Goal: Task Accomplishment & Management: Use online tool/utility

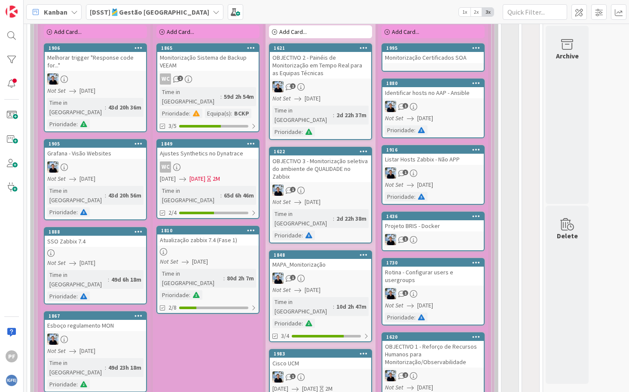
scroll to position [429, 0]
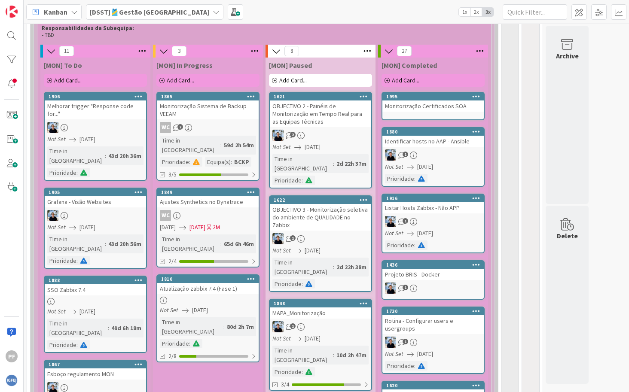
click at [220, 16] on div "Kanban [DSST]🎽Gestão Equipas 1x 2x 3x" at bounding box center [326, 12] width 605 height 24
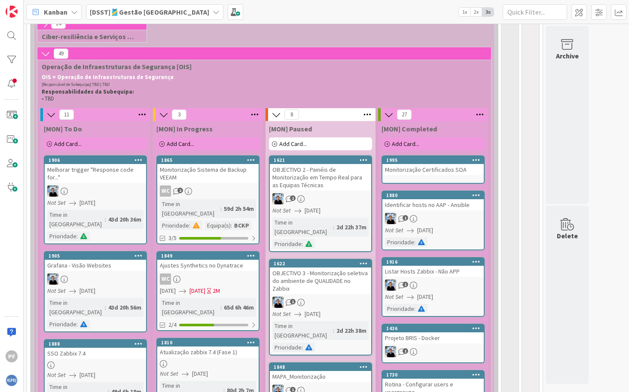
scroll to position [387, 0]
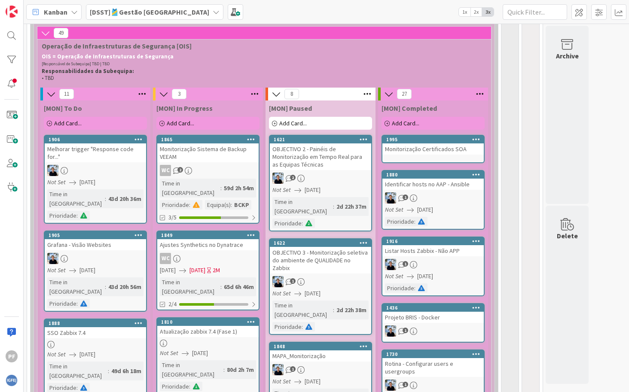
click at [73, 122] on span "Add Card..." at bounding box center [67, 123] width 27 height 8
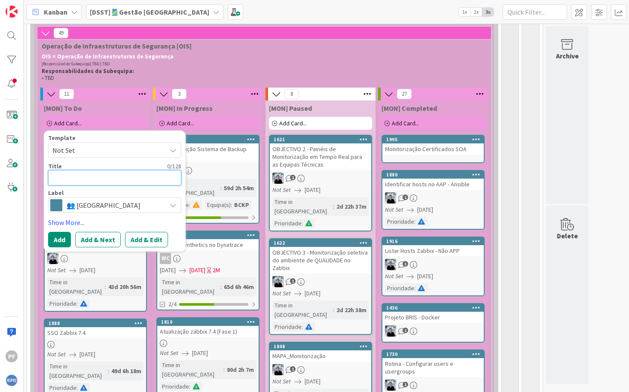
click at [84, 174] on textarea at bounding box center [114, 177] width 133 height 15
paste textarea "Proposta de novo formato do excel de responsáveis e contactos dos grupos de man…"
type textarea "x"
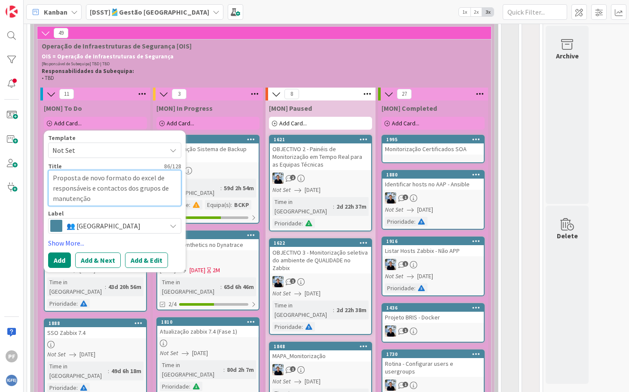
type textarea "Proposta de novo formato do excel de responsáveis e contactos dos grupos de man…"
click at [128, 227] on span "👥 [GEOGRAPHIC_DATA]" at bounding box center [114, 226] width 95 height 12
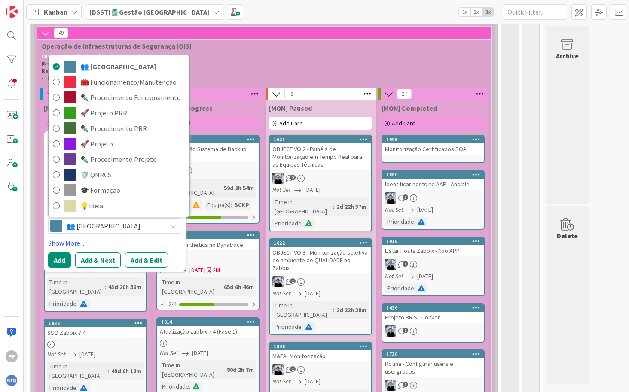
click at [128, 227] on span "👥 [GEOGRAPHIC_DATA]" at bounding box center [114, 226] width 95 height 12
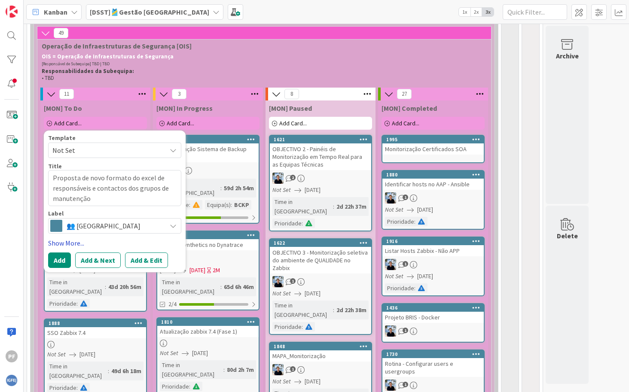
click at [71, 243] on link "Show More..." at bounding box center [114, 243] width 133 height 10
type textarea "x"
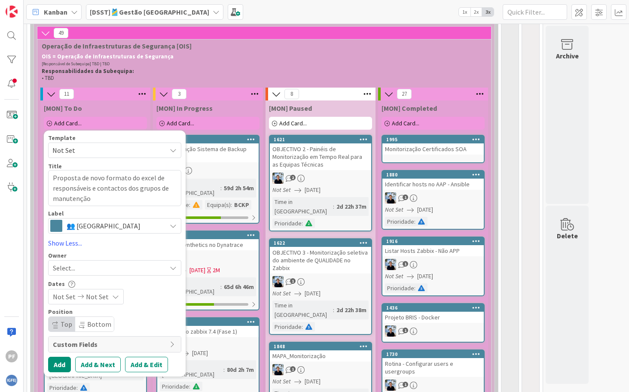
click at [108, 269] on div "Select..." at bounding box center [109, 268] width 113 height 10
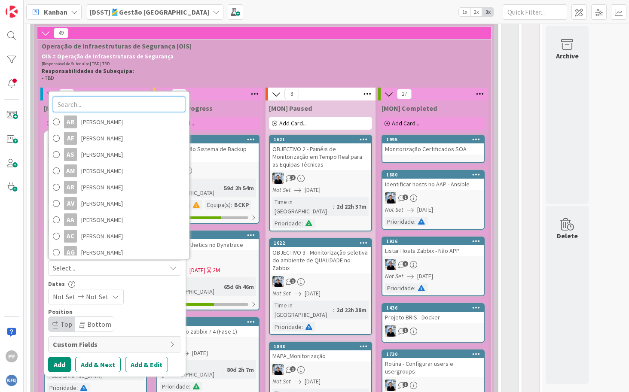
click at [98, 103] on input "text" at bounding box center [119, 104] width 132 height 15
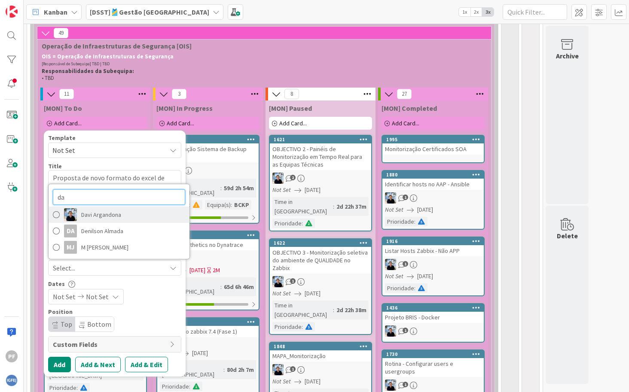
type input "da"
click at [92, 213] on span "Davi Argandona" at bounding box center [101, 214] width 40 height 13
type textarea "x"
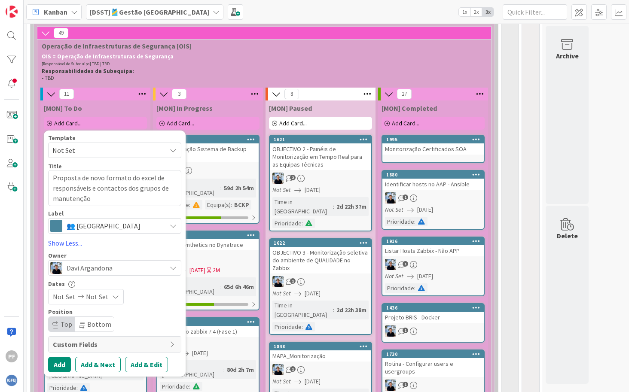
click at [105, 300] on span "Not Set" at bounding box center [97, 297] width 23 height 10
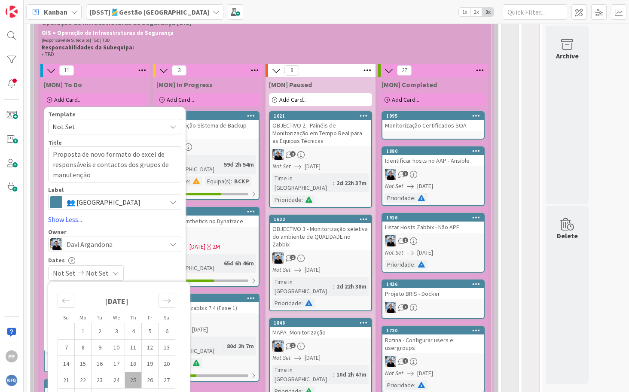
scroll to position [515, 0]
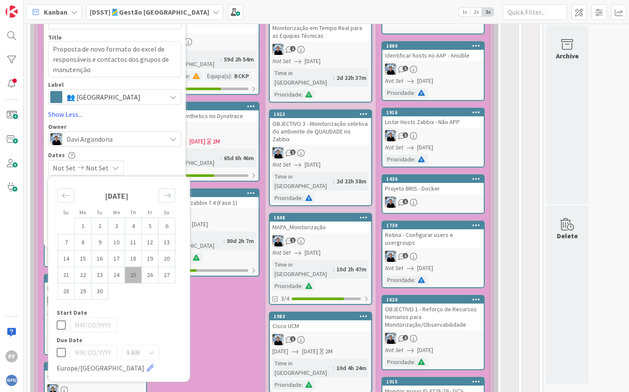
click at [62, 348] on icon at bounding box center [61, 352] width 9 height 10
type input "[DATE]"
type textarea "x"
click at [98, 356] on input "[DATE]" at bounding box center [93, 352] width 47 height 15
click at [152, 259] on td "19" at bounding box center [150, 259] width 17 height 16
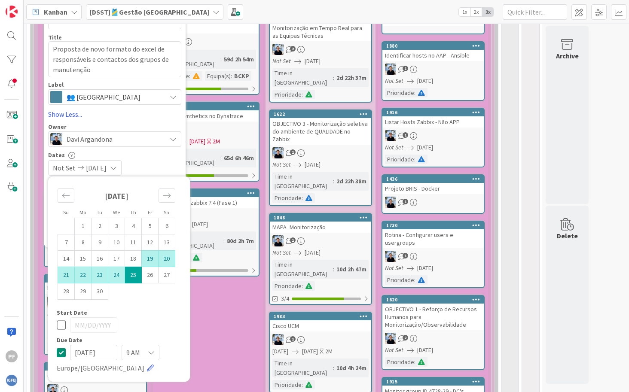
type input "[DATE]"
type textarea "x"
click at [148, 258] on td "19" at bounding box center [150, 259] width 17 height 16
type input "[DATE]"
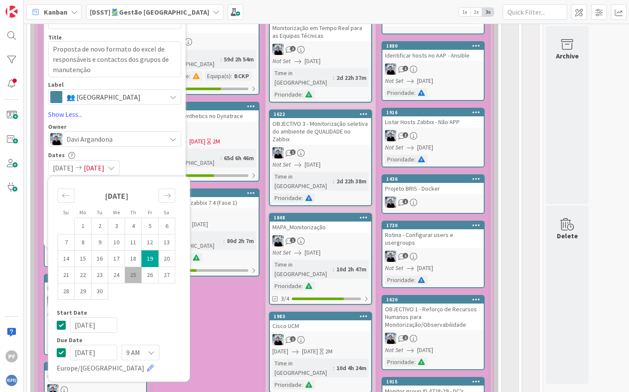
type textarea "x"
click at [84, 327] on input "[DATE]" at bounding box center [93, 324] width 47 height 15
click at [149, 225] on td "5" at bounding box center [150, 226] width 17 height 16
type input "[DATE]"
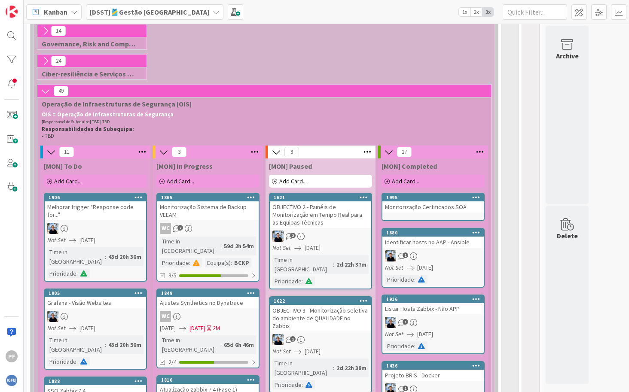
scroll to position [344, 0]
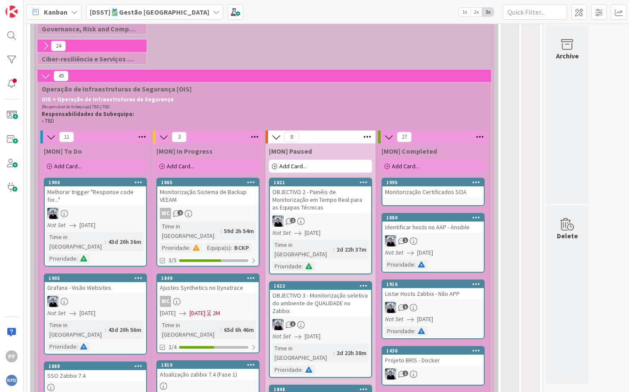
click at [195, 109] on p "[Responsável de Subequipa] TBD | TBD" at bounding box center [262, 106] width 441 height 7
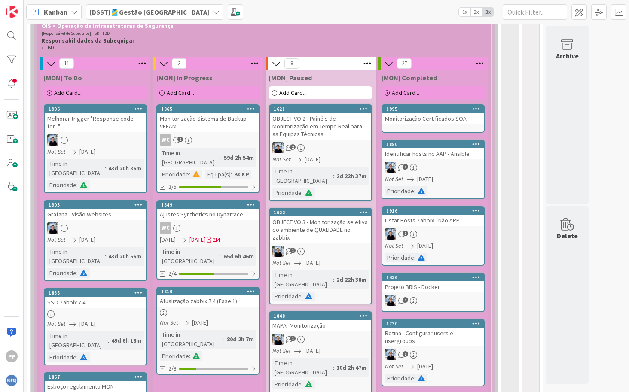
scroll to position [387, 0]
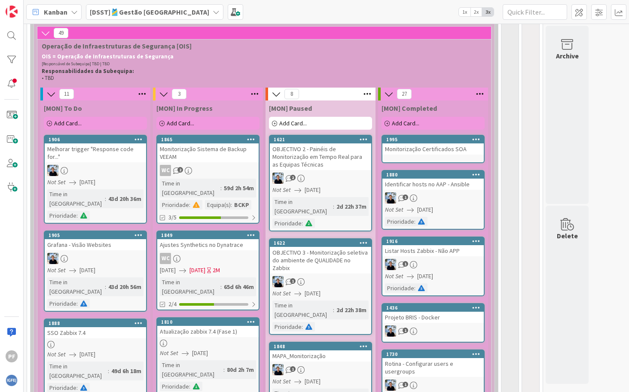
click at [78, 125] on span "Add Card..." at bounding box center [67, 123] width 27 height 8
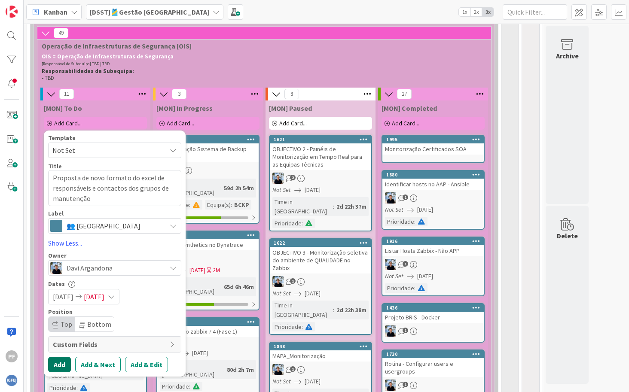
click at [62, 365] on button "Add" at bounding box center [59, 364] width 23 height 15
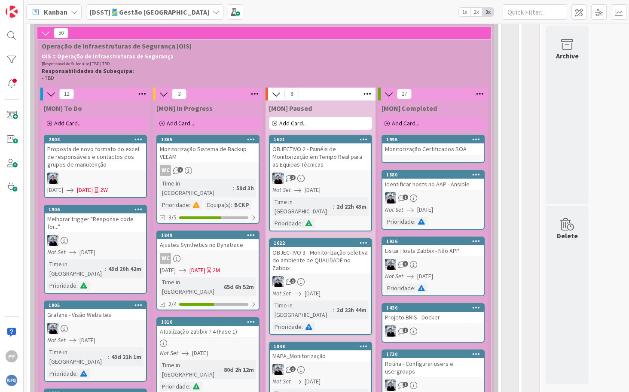
click at [71, 123] on span "Add Card..." at bounding box center [67, 123] width 27 height 8
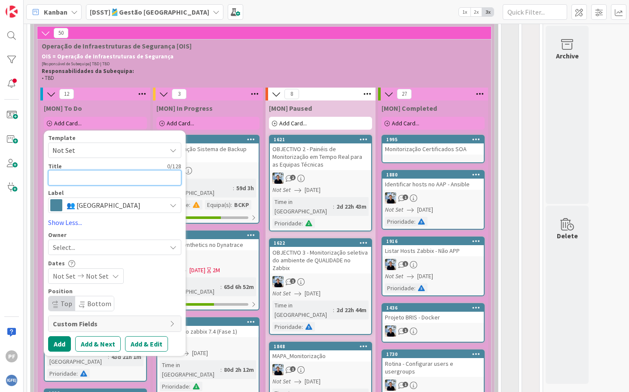
paste textarea "Identificar responsáveis de grupo da monitorização"
type textarea "x"
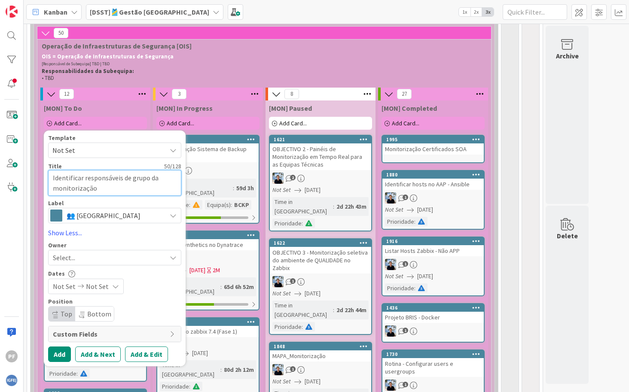
type textarea "Identificar responsáveis de grupo da monitorização"
click at [91, 256] on div "Select..." at bounding box center [109, 258] width 113 height 10
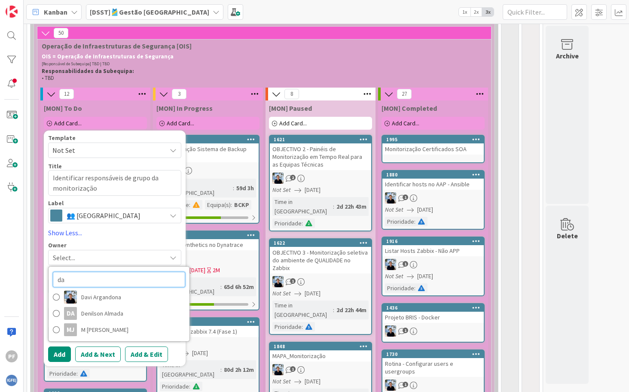
click at [89, 280] on input "da" at bounding box center [119, 279] width 132 height 15
type input "d"
type input "t"
type input "dav"
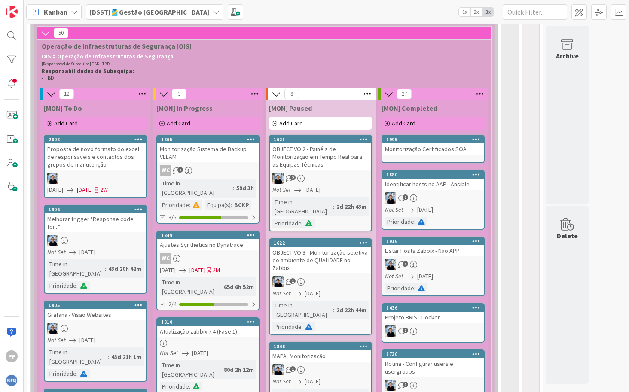
click at [68, 120] on span "Add Card..." at bounding box center [67, 123] width 27 height 8
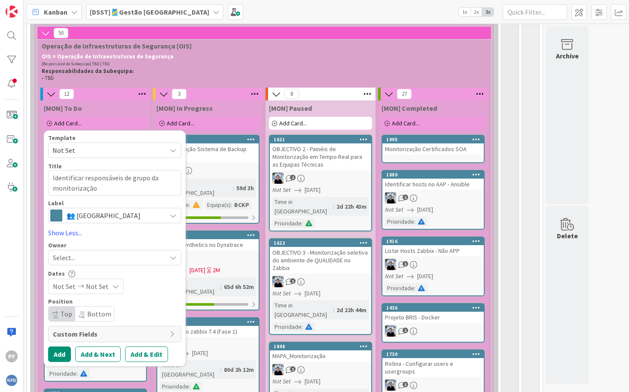
click at [87, 285] on span "Not Set" at bounding box center [97, 286] width 23 height 10
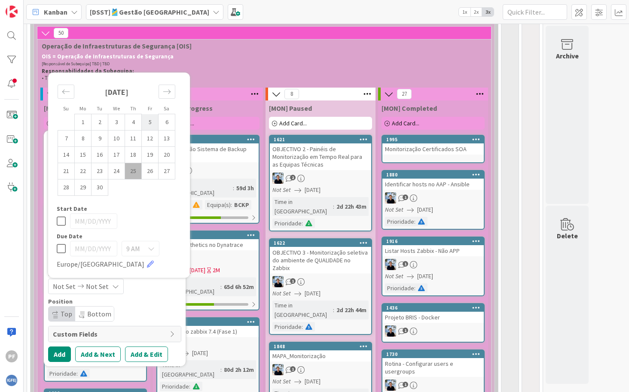
click at [147, 123] on td "5" at bounding box center [150, 122] width 17 height 16
type input "[DATE]"
type textarea "x"
click at [150, 123] on td "5" at bounding box center [150, 122] width 17 height 16
type input "[DATE]"
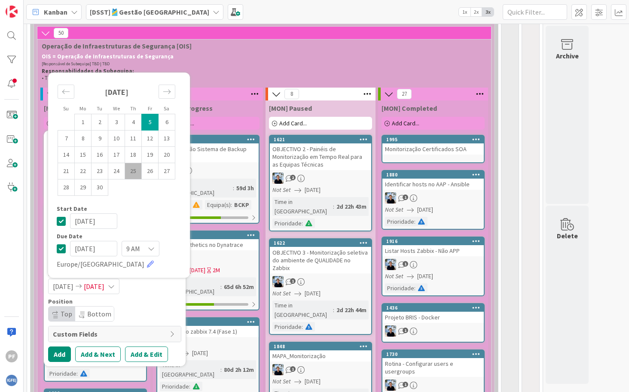
click at [150, 123] on td "5" at bounding box center [150, 122] width 17 height 16
type textarea "x"
click at [148, 157] on td "19" at bounding box center [150, 155] width 17 height 16
type input "[DATE]"
type textarea "x"
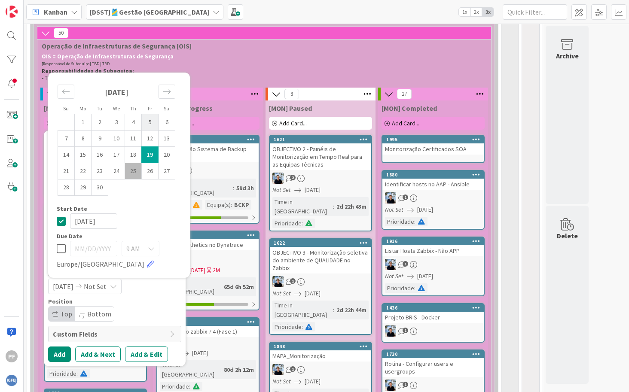
click at [150, 119] on td "5" at bounding box center [150, 122] width 17 height 16
type input "[DATE]"
type textarea "x"
click at [61, 248] on icon at bounding box center [61, 249] width 9 height 10
type input "[DATE]"
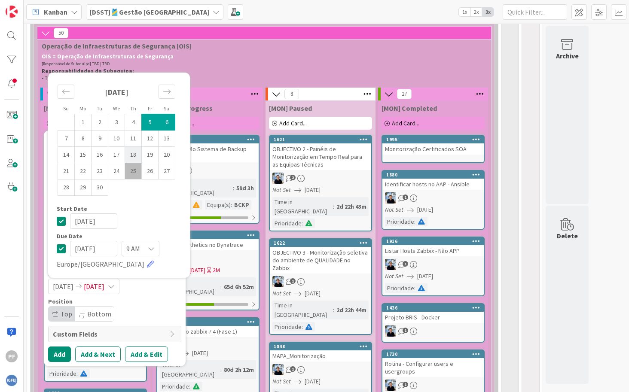
type textarea "x"
click at [148, 152] on td "19" at bounding box center [150, 155] width 17 height 16
type input "[DATE]"
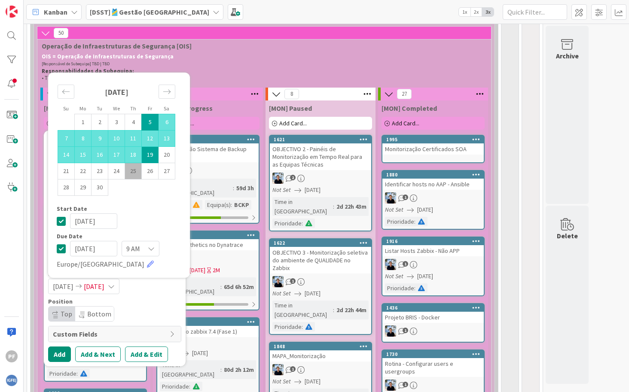
click at [163, 302] on div "Position" at bounding box center [114, 301] width 133 height 6
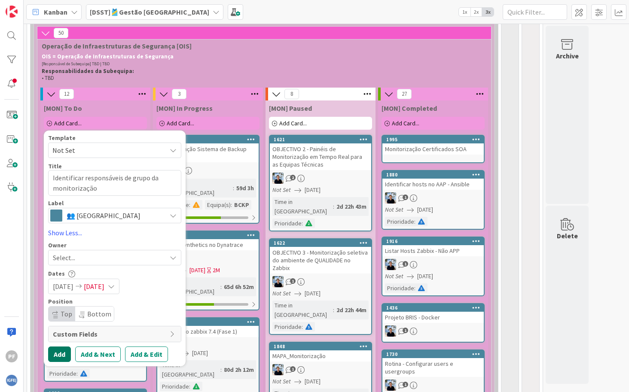
click at [63, 357] on button "Add" at bounding box center [59, 354] width 23 height 15
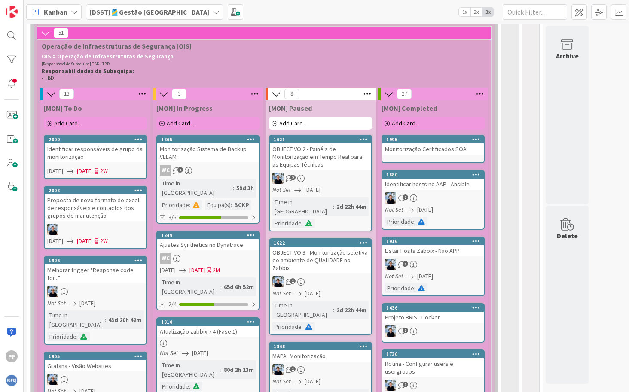
click at [68, 123] on span "Add Card..." at bounding box center [67, 123] width 27 height 8
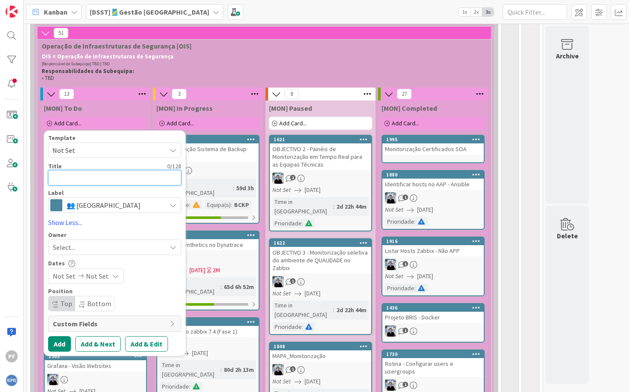
paste textarea "Criar lista de tarefas do projeto de migração"
type textarea "x"
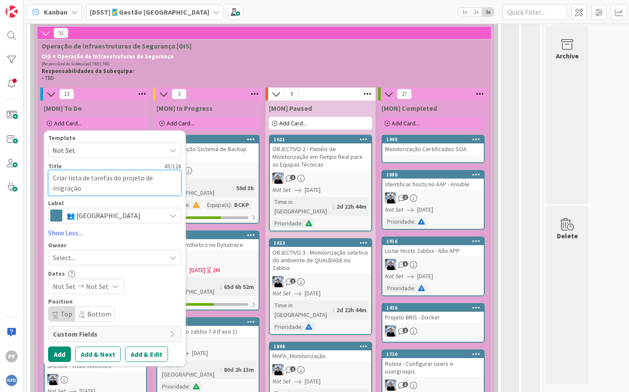
type textarea "Criar lista de tarefas do projeto de migração"
click at [89, 253] on div "Select..." at bounding box center [109, 258] width 113 height 10
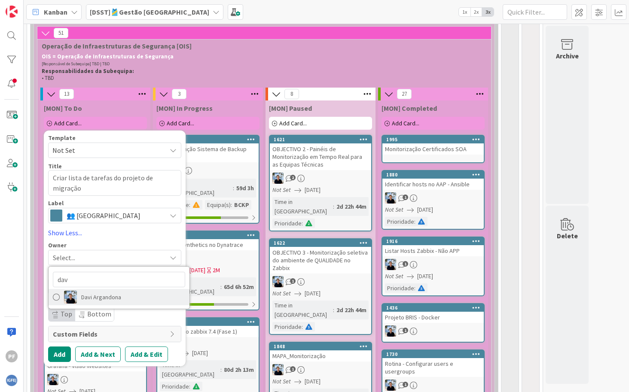
click at [91, 300] on span "Davi Argandona" at bounding box center [101, 297] width 40 height 13
type textarea "x"
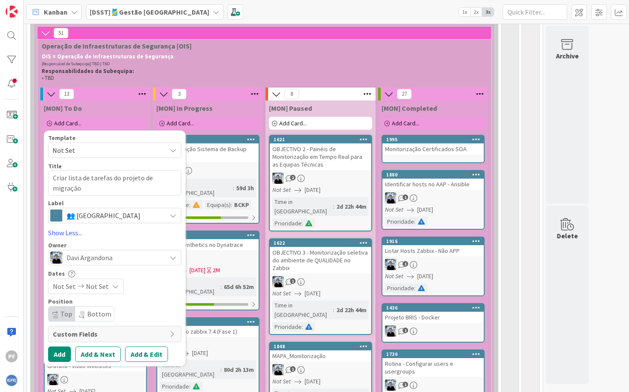
scroll to position [429, 0]
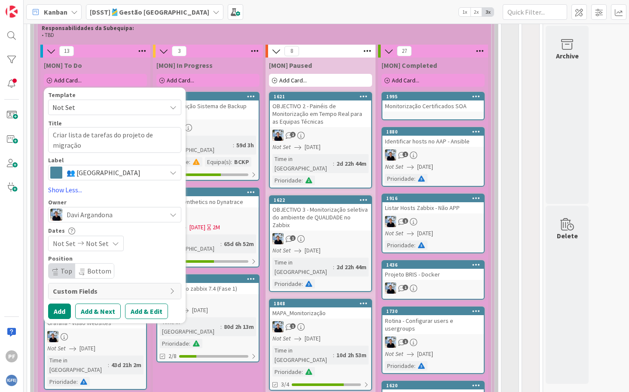
click at [107, 244] on div "Not Set Not Set" at bounding box center [86, 243] width 76 height 15
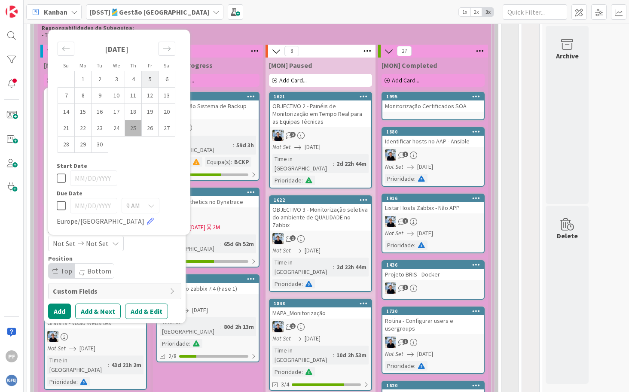
click at [152, 78] on td "5" at bounding box center [150, 79] width 17 height 16
type input "[DATE]"
type textarea "x"
click at [61, 207] on icon at bounding box center [61, 206] width 9 height 10
type input "[DATE]"
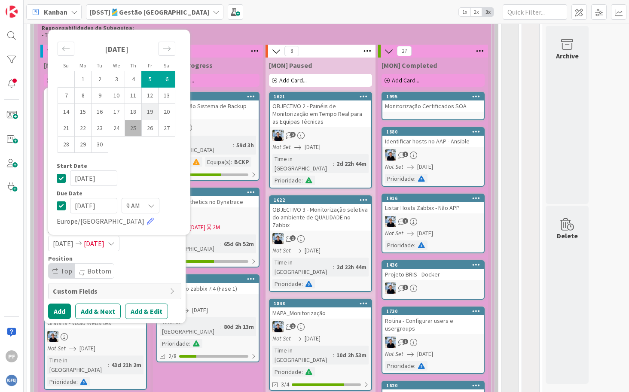
type textarea "x"
click at [149, 109] on td "19" at bounding box center [150, 112] width 17 height 16
type input "[DATE]"
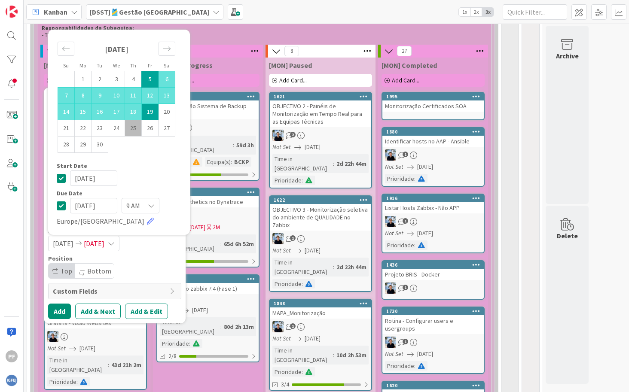
type textarea "x"
click at [155, 264] on div "Position Top Bottom" at bounding box center [114, 267] width 133 height 23
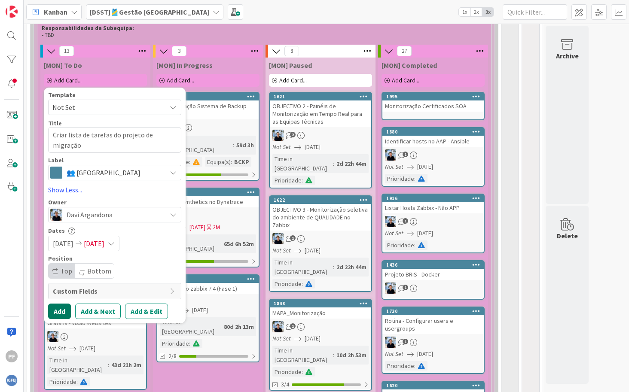
click at [63, 314] on button "Add" at bounding box center [59, 311] width 23 height 15
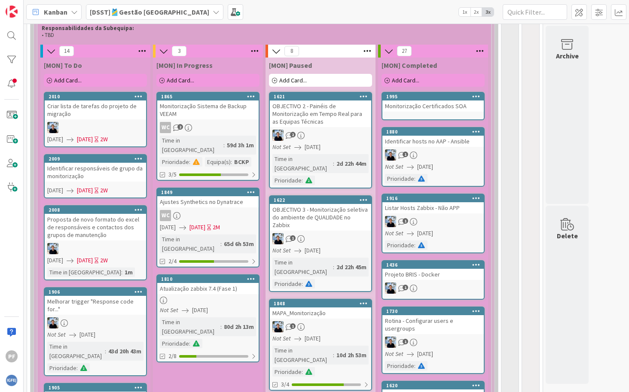
click at [112, 174] on div "Identificar responsáveis de grupo da monitorização" at bounding box center [95, 172] width 101 height 19
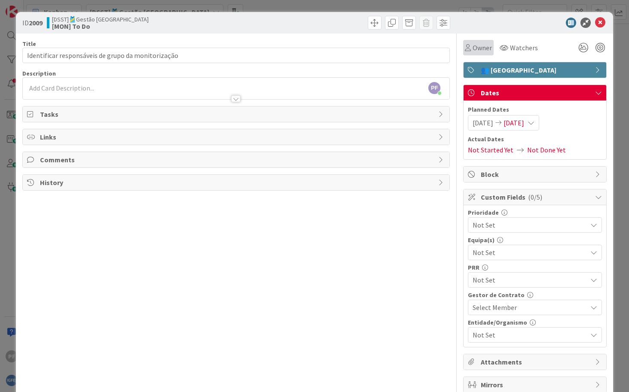
click at [475, 50] on span "Owner" at bounding box center [481, 48] width 19 height 10
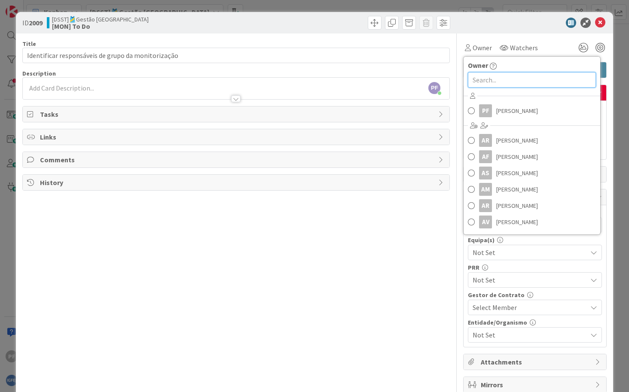
click at [485, 82] on input "text" at bounding box center [532, 79] width 128 height 15
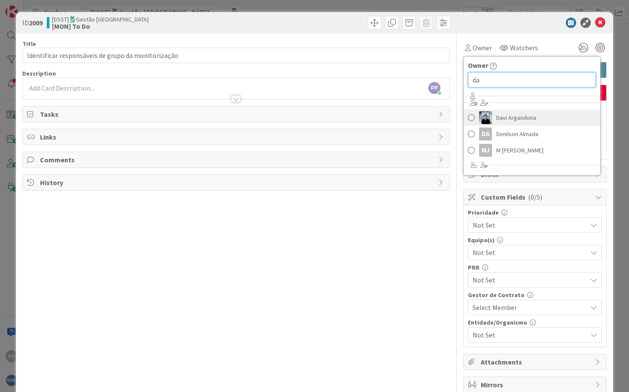
type input "da"
click at [496, 117] on span "Davi Argandona" at bounding box center [516, 117] width 40 height 13
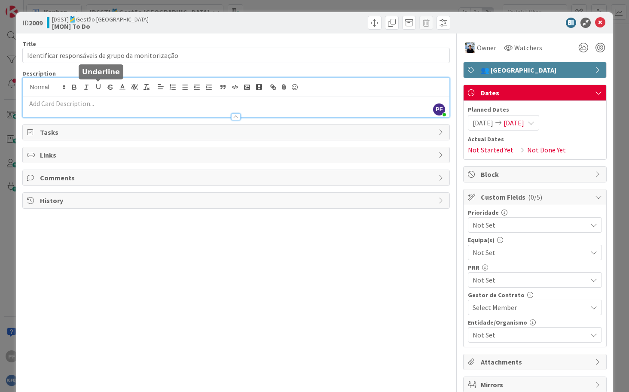
click at [101, 88] on div "PF [PERSON_NAME] just joined" at bounding box center [236, 98] width 427 height 40
click at [75, 103] on p at bounding box center [236, 104] width 418 height 10
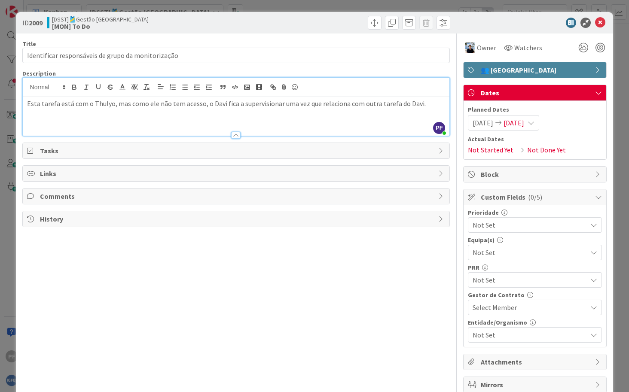
click at [141, 292] on div "Title 50 / 128 Identificar responsáveis de grupo da monitorização Description P…" at bounding box center [236, 224] width 428 height 382
click at [596, 23] on icon at bounding box center [600, 23] width 10 height 10
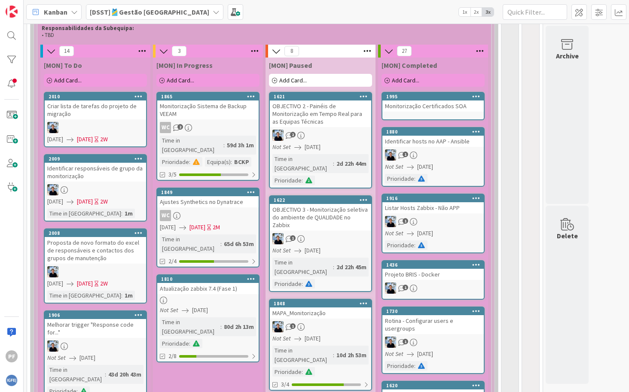
click at [104, 177] on div "Identificar responsáveis de grupo da monitorização" at bounding box center [95, 172] width 101 height 19
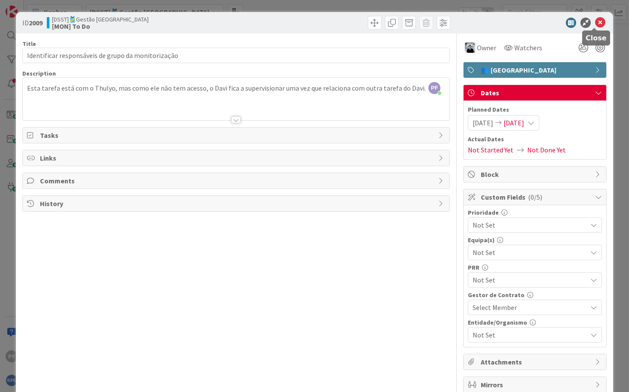
click at [595, 21] on icon at bounding box center [600, 23] width 10 height 10
